Goal: Check status: Check status

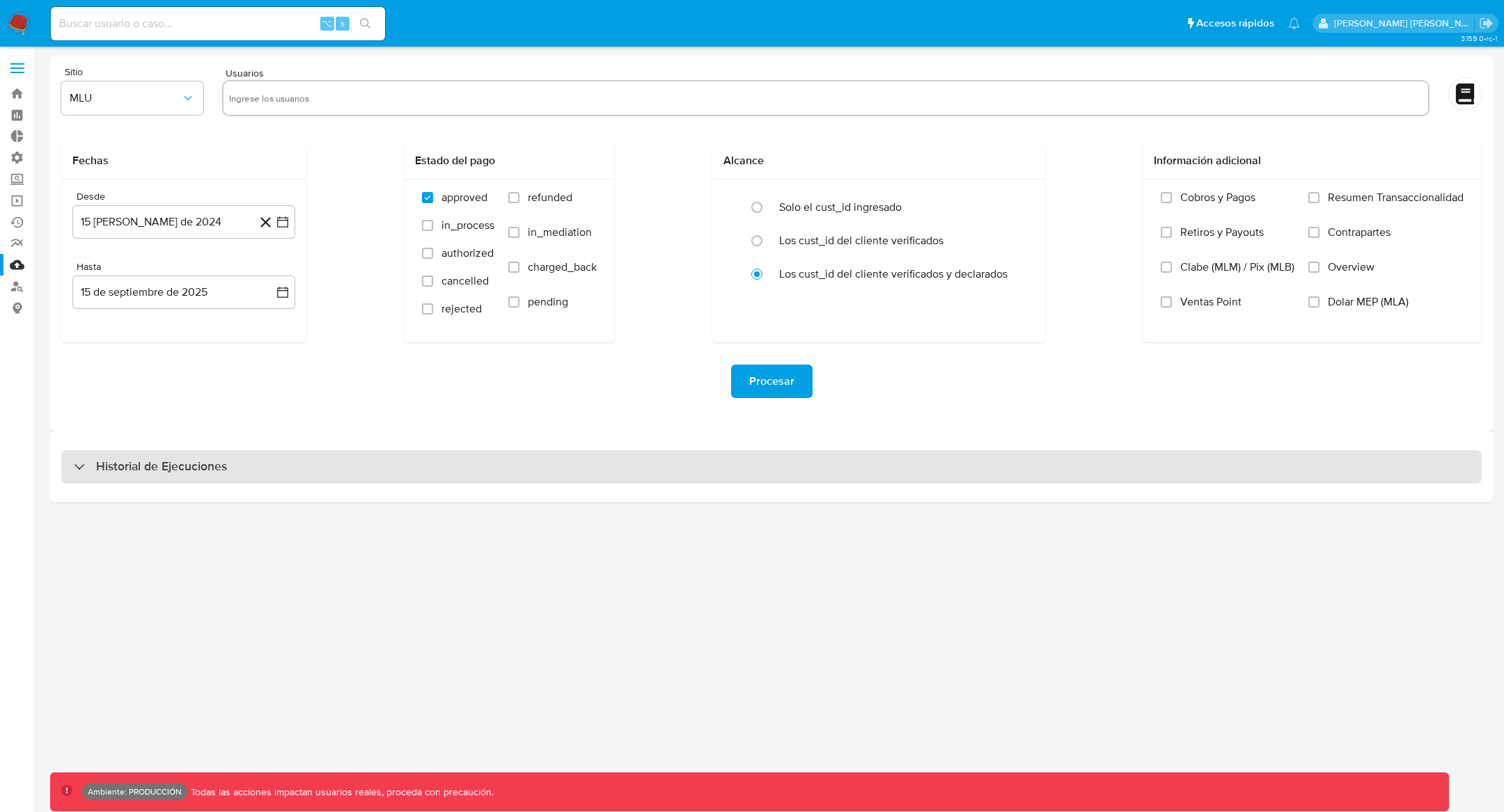
click at [572, 463] on div "Historial de Ejecuciones" at bounding box center [771, 467] width 1420 height 33
select select "10"
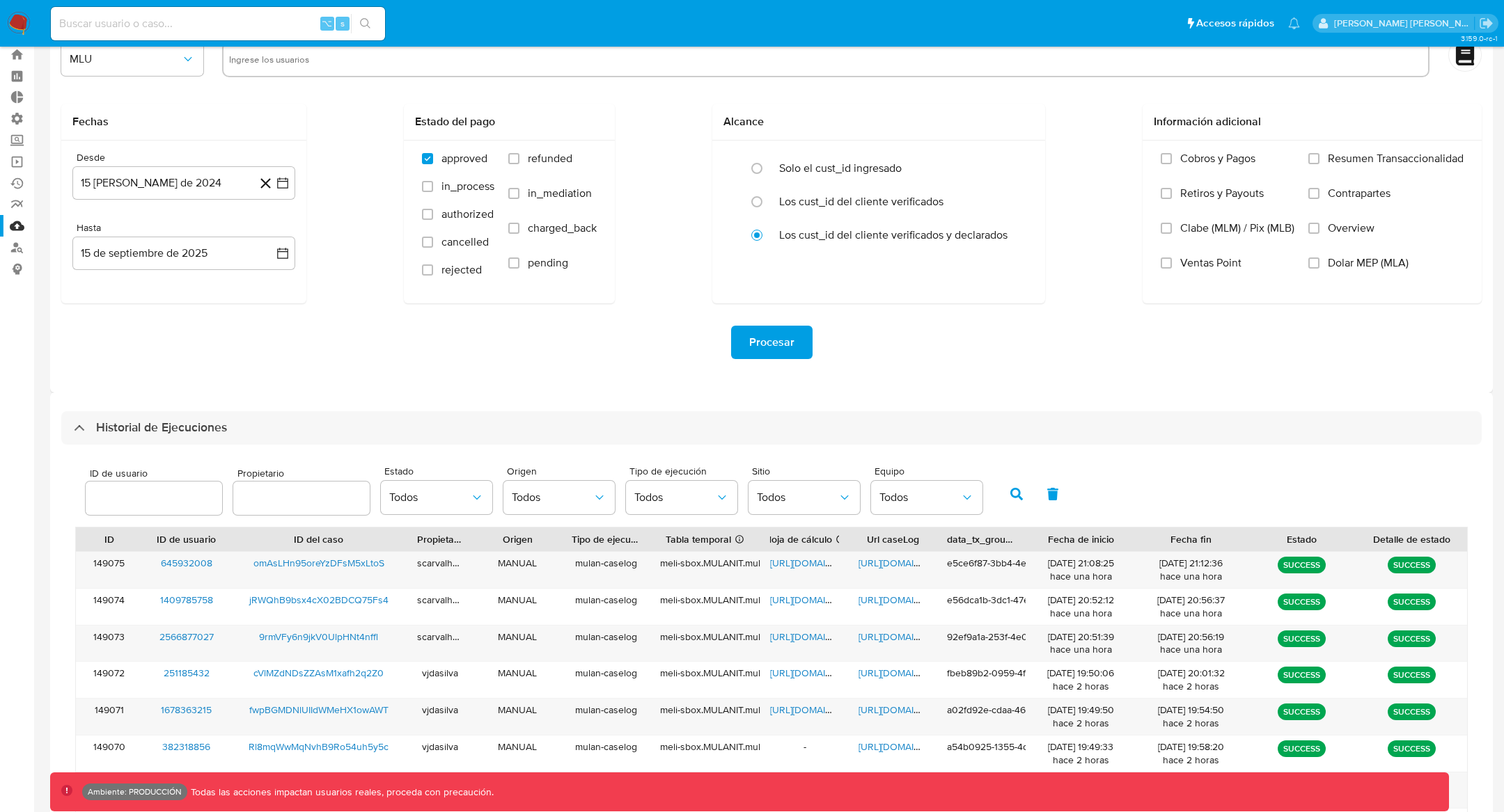
scroll to position [36, 0]
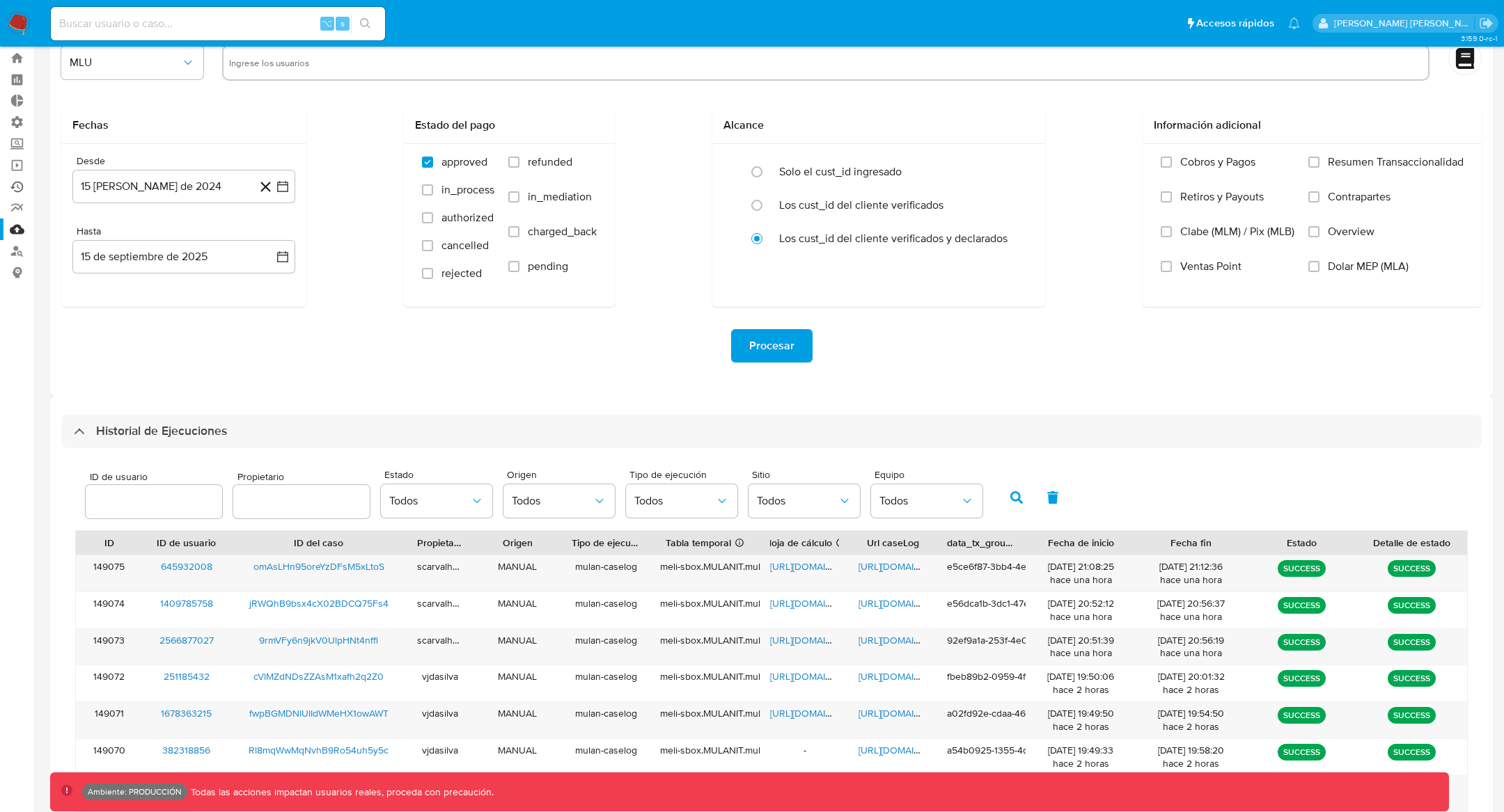
click at [16, 183] on link "Ejecuciones automáticas" at bounding box center [82, 187] width 165 height 22
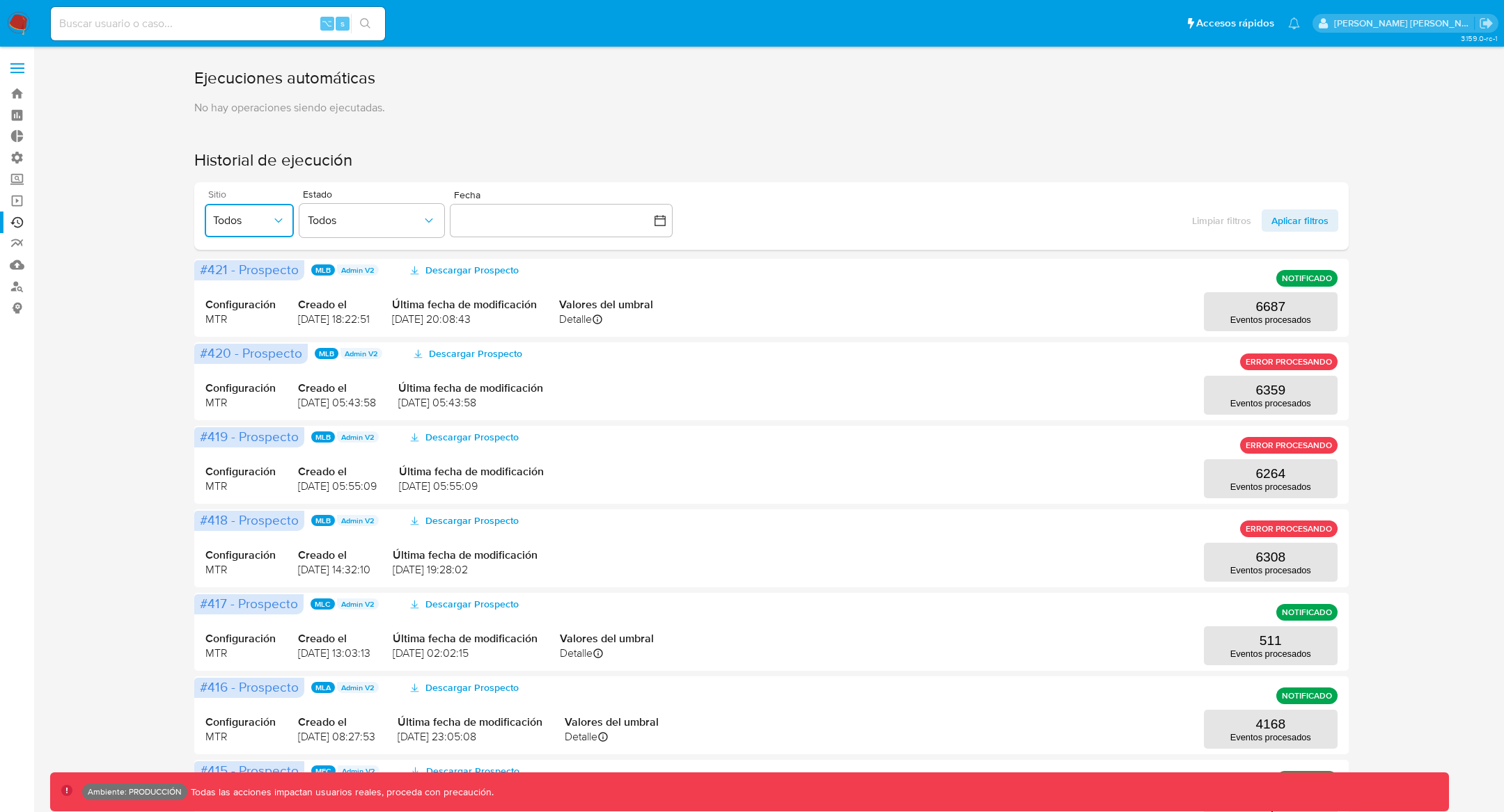
click at [247, 237] on button "Todos" at bounding box center [249, 220] width 89 height 33
click at [251, 343] on div "MLU" at bounding box center [241, 339] width 58 height 33
click at [1299, 221] on span "Aplicar filtros" at bounding box center [1300, 220] width 57 height 23
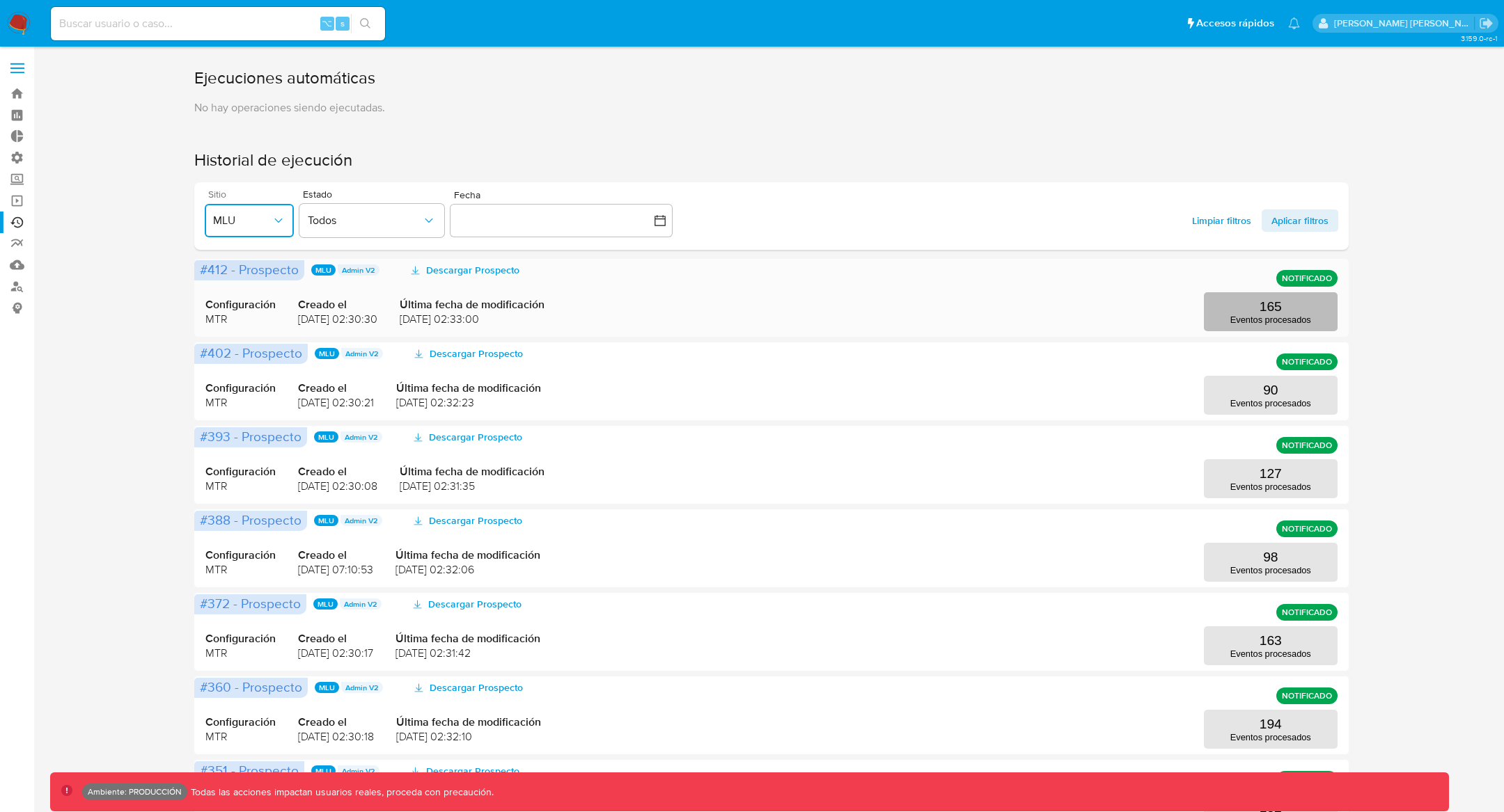
click at [1292, 316] on p "Eventos procesados" at bounding box center [1270, 319] width 81 height 10
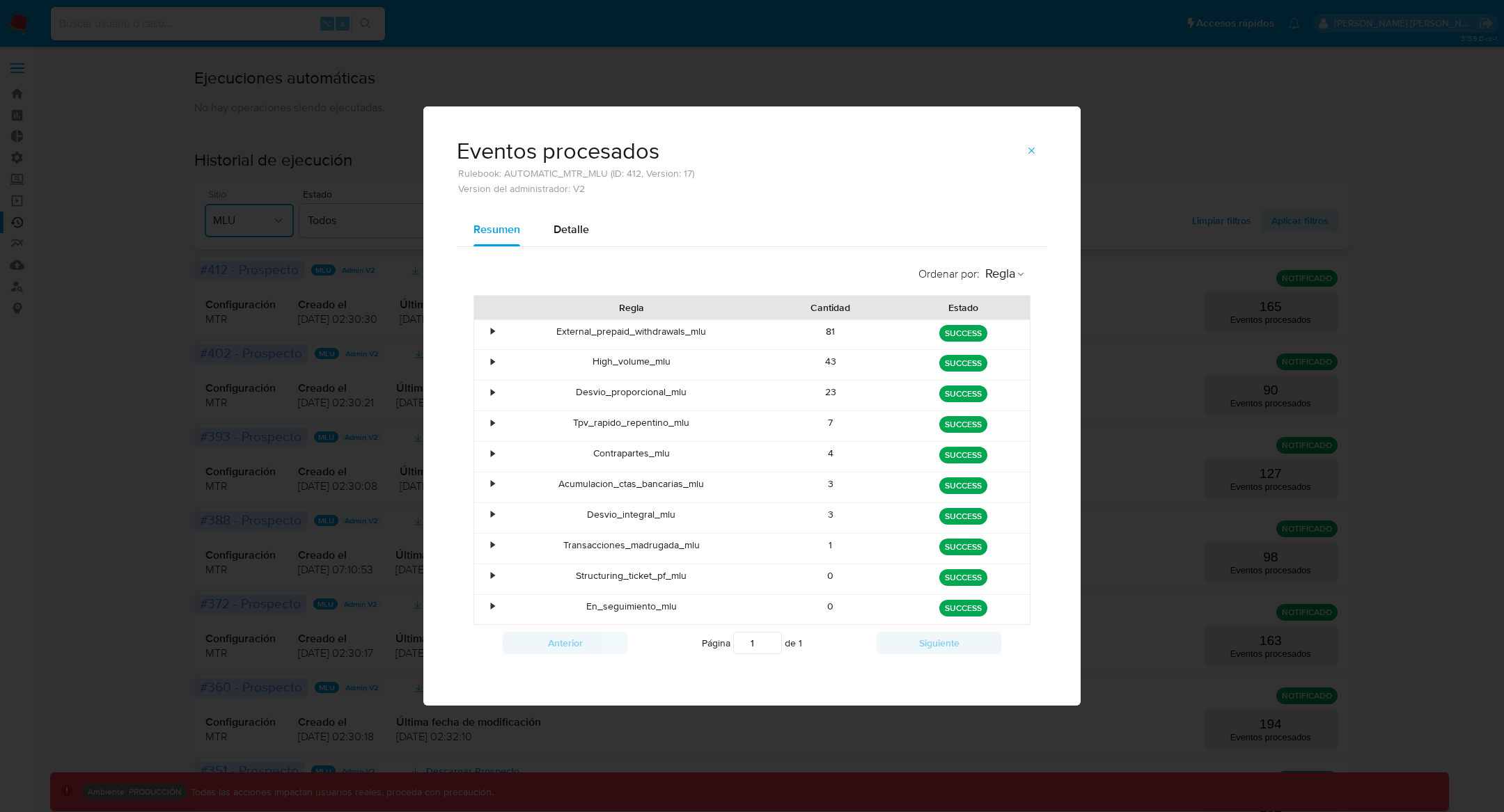
drag, startPoint x: 569, startPoint y: 547, endPoint x: 728, endPoint y: 540, distance: 159.2
click at [728, 540] on div "Transacciones_madrugada_mlu" at bounding box center [631, 549] width 266 height 30
click at [727, 538] on div "Transacciones_madrugada_mlu" at bounding box center [631, 549] width 266 height 30
drag, startPoint x: 553, startPoint y: 542, endPoint x: 747, endPoint y: 542, distance: 194.0
click at [747, 542] on div "Transacciones_madrugada_mlu" at bounding box center [631, 549] width 266 height 30
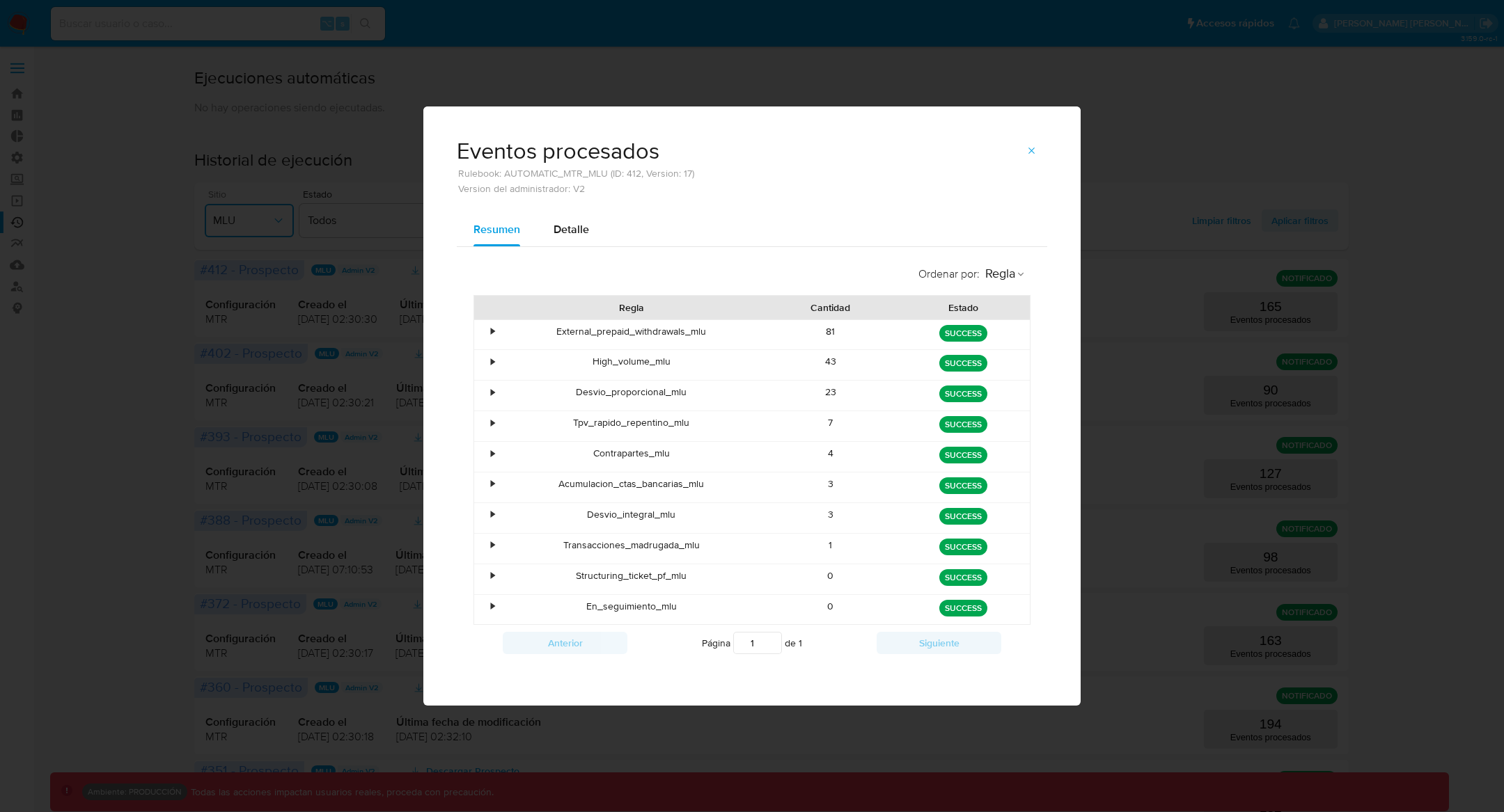
drag, startPoint x: 582, startPoint y: 508, endPoint x: 719, endPoint y: 508, distance: 137.0
click at [721, 508] on div "Desvio_integral_mlu" at bounding box center [631, 518] width 266 height 30
click at [1033, 150] on icon "button" at bounding box center [1032, 151] width 11 height 11
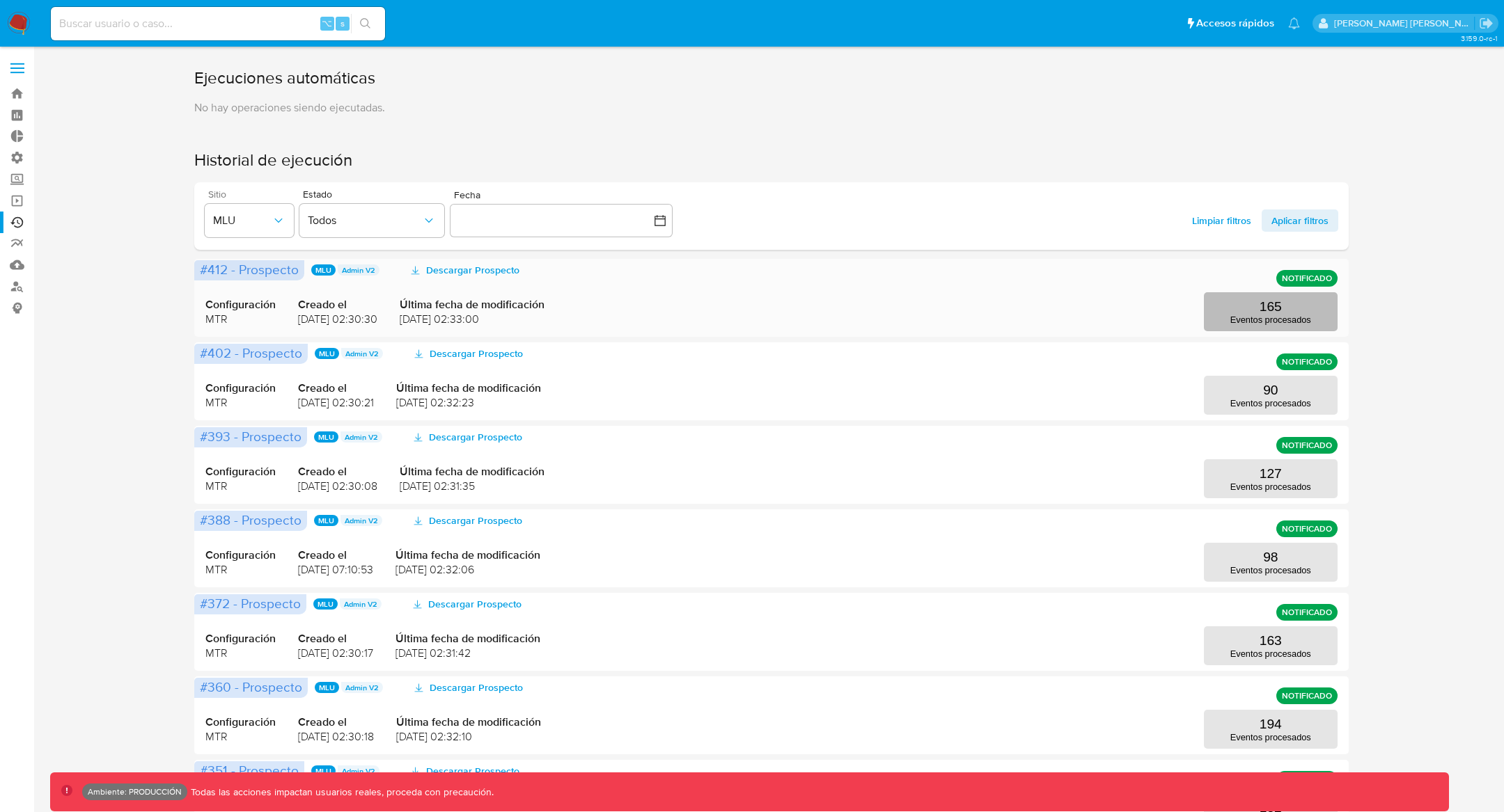
click at [1314, 303] on button "165 Eventos procesados" at bounding box center [1270, 312] width 134 height 39
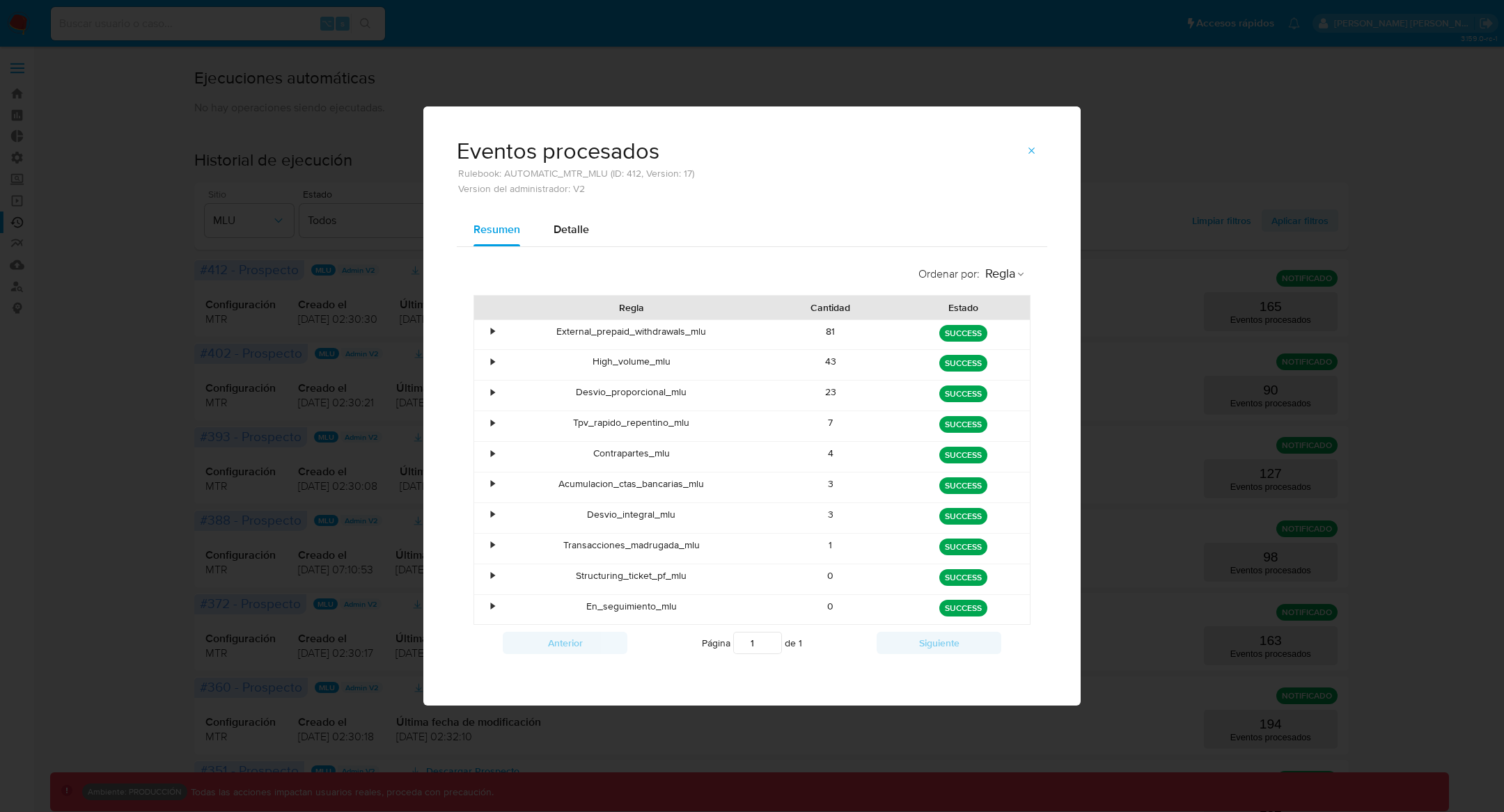
drag, startPoint x: 569, startPoint y: 425, endPoint x: 735, endPoint y: 422, distance: 166.0
click at [735, 423] on div "Tpv_rapido_repentino_mlu" at bounding box center [631, 426] width 266 height 30
click at [1438, 163] on div "Eventos procesados Rulebook: AUTOMATIC_MTR_MLU (ID: 412, Version: 17) Version d…" at bounding box center [752, 406] width 1504 height 812
